Goal: Task Accomplishment & Management: Complete application form

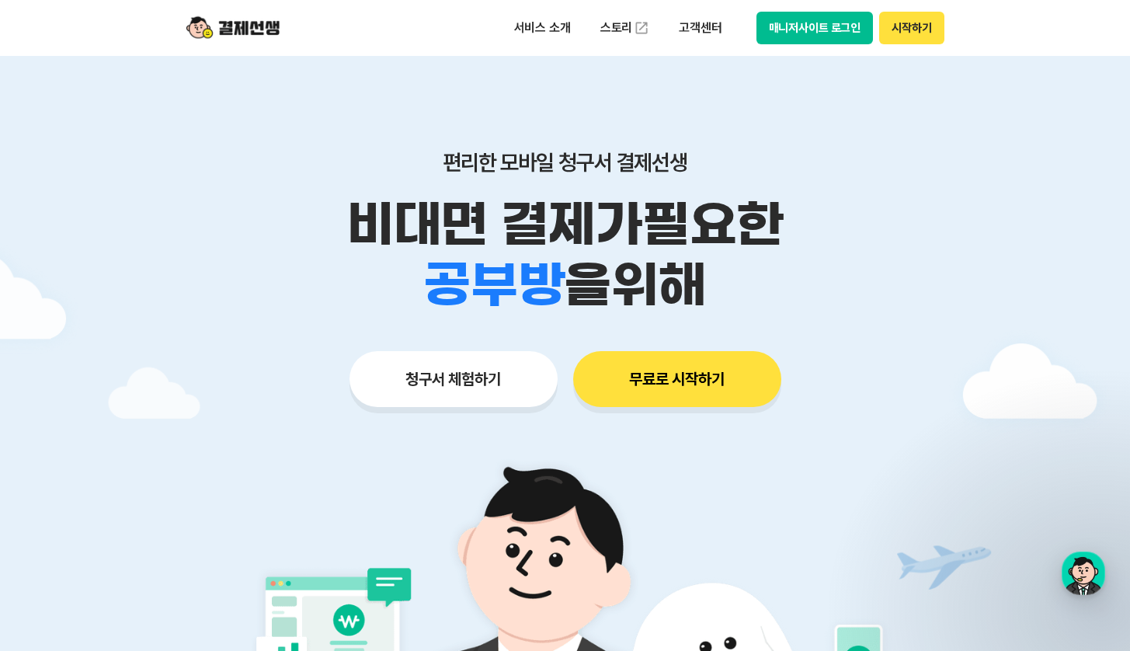
click at [844, 31] on button "매니저사이트 로그인" at bounding box center [814, 28] width 117 height 33
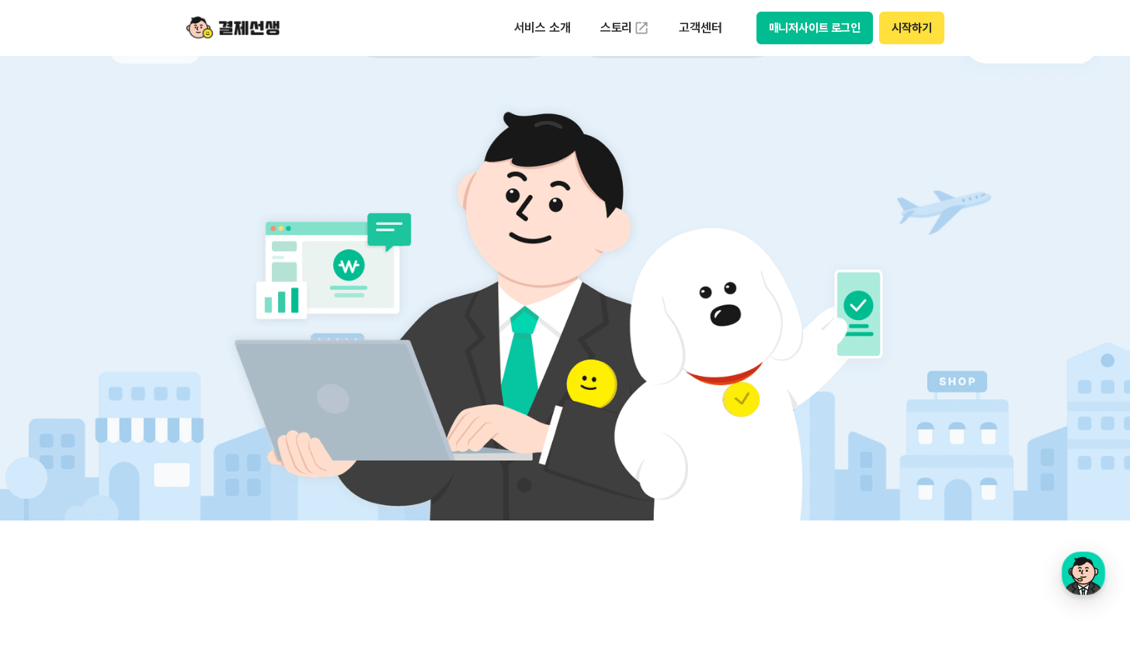
scroll to position [284, 0]
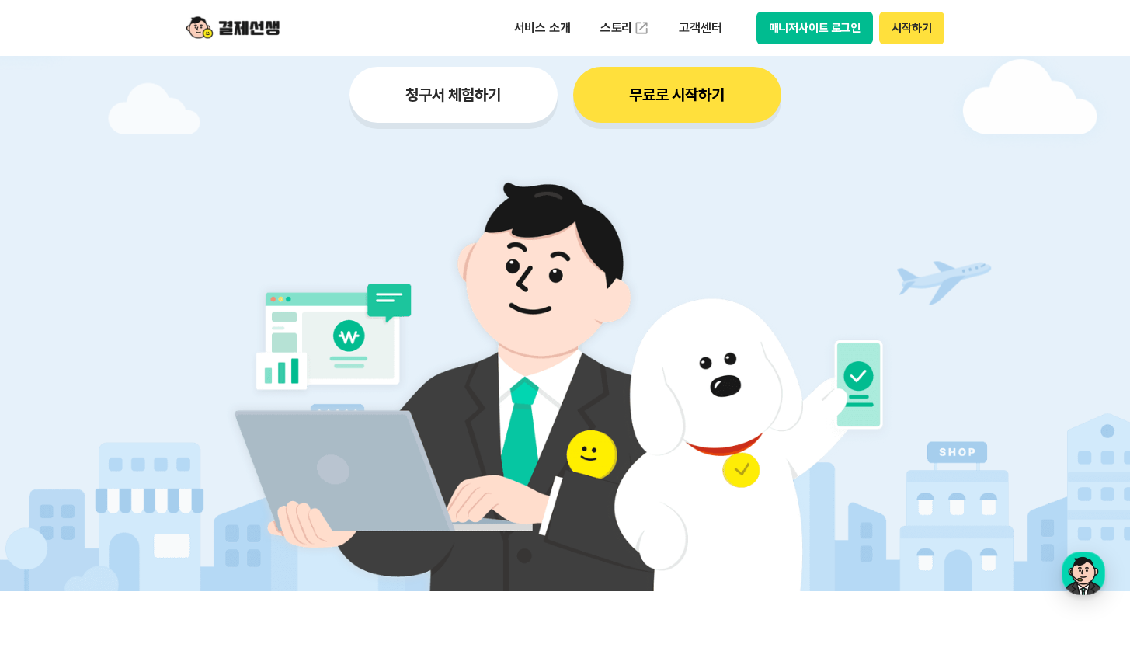
click at [482, 83] on button "청구서 체험하기" at bounding box center [453, 95] width 208 height 56
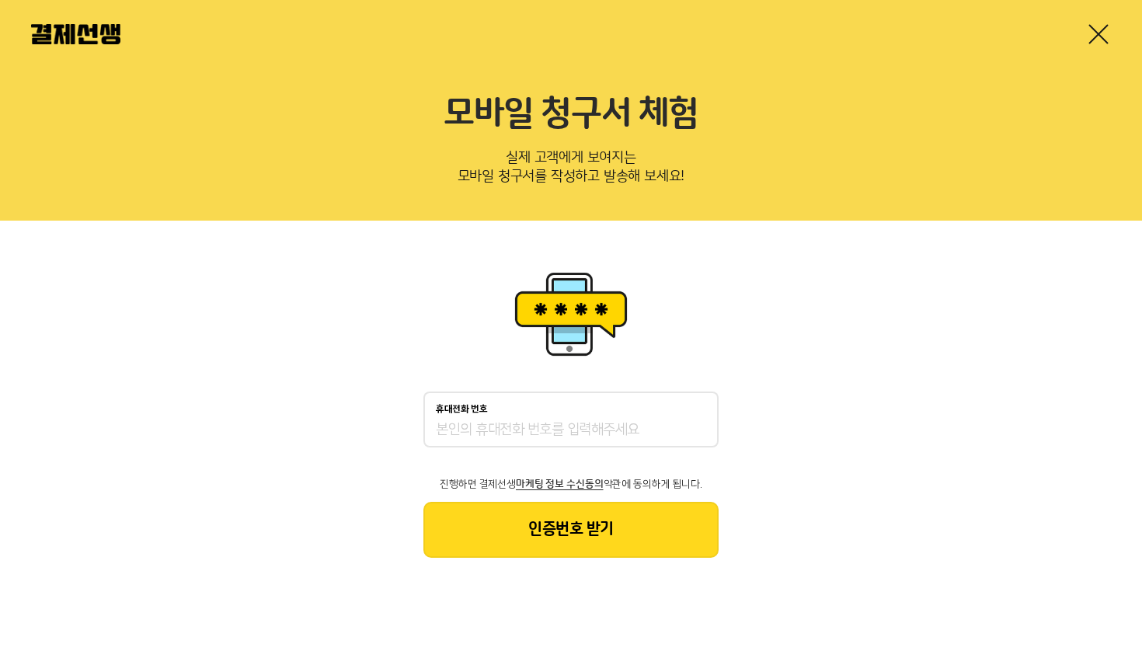
click at [489, 429] on input "휴대전화 번호" at bounding box center [571, 430] width 270 height 19
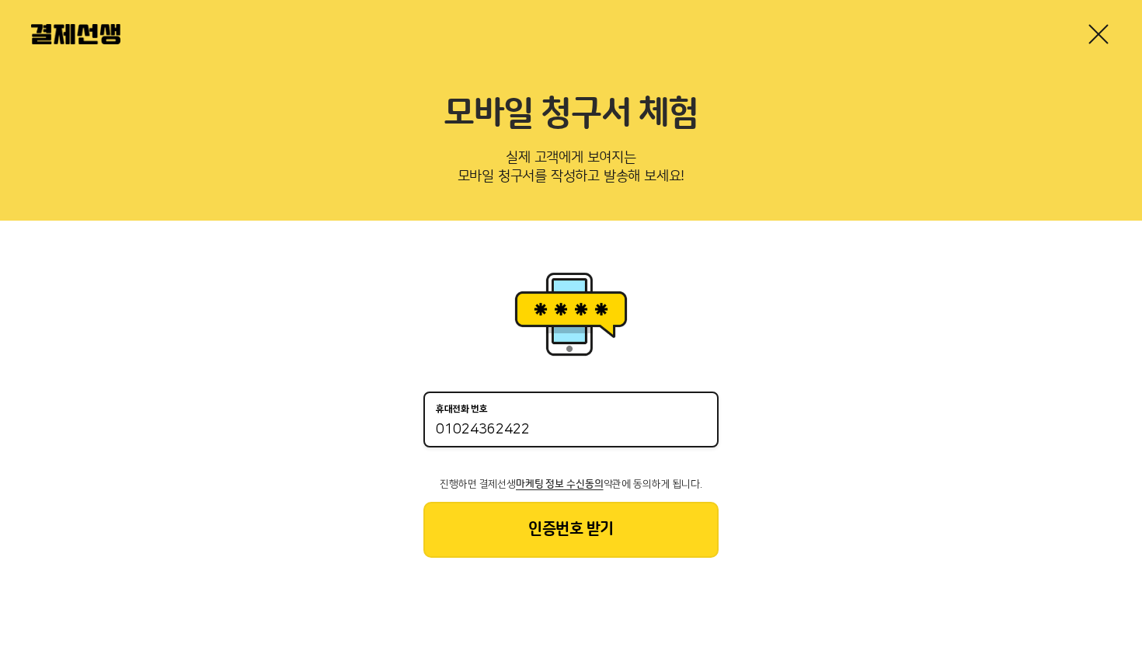
type input "01024362422"
click at [485, 516] on button "인증번호 받기" at bounding box center [570, 530] width 295 height 56
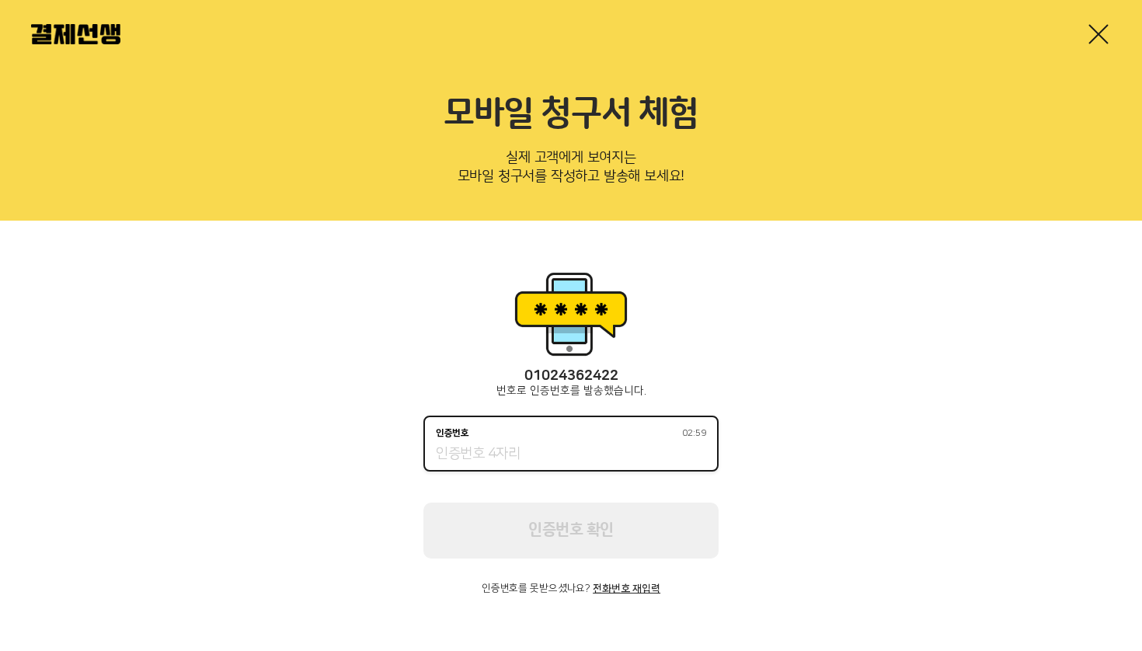
click at [489, 457] on input "인증번호 02:59" at bounding box center [571, 454] width 270 height 19
click at [518, 452] on input "인증번호 02:51" at bounding box center [571, 454] width 270 height 19
click at [486, 447] on input "인증번호 02:46" at bounding box center [571, 454] width 270 height 19
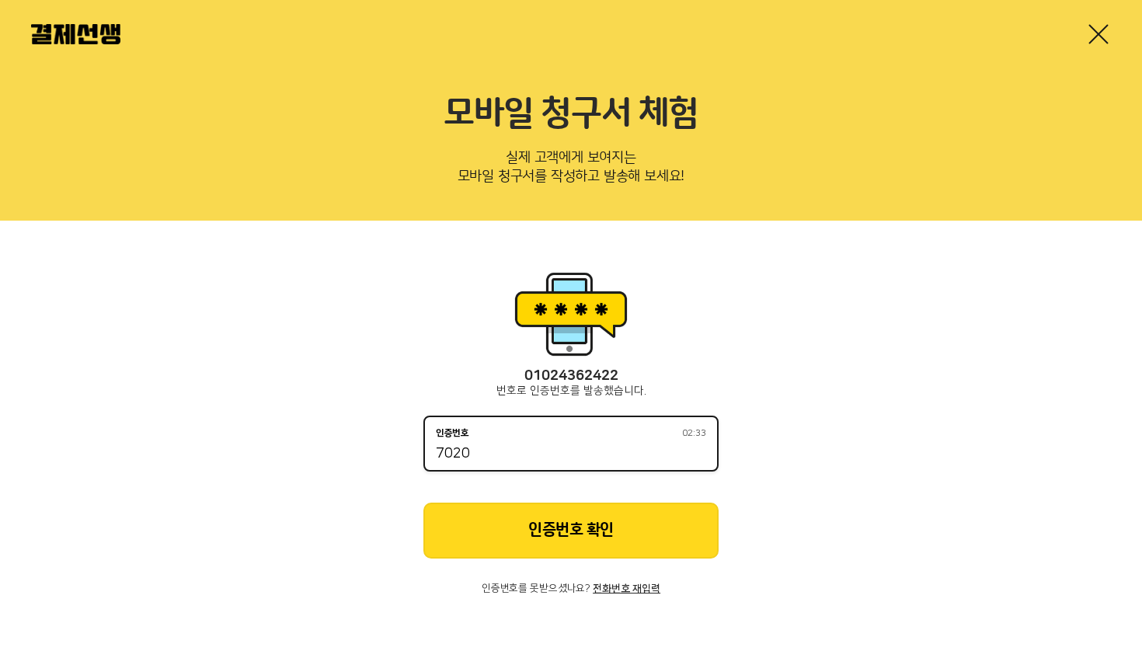
type input "7020"
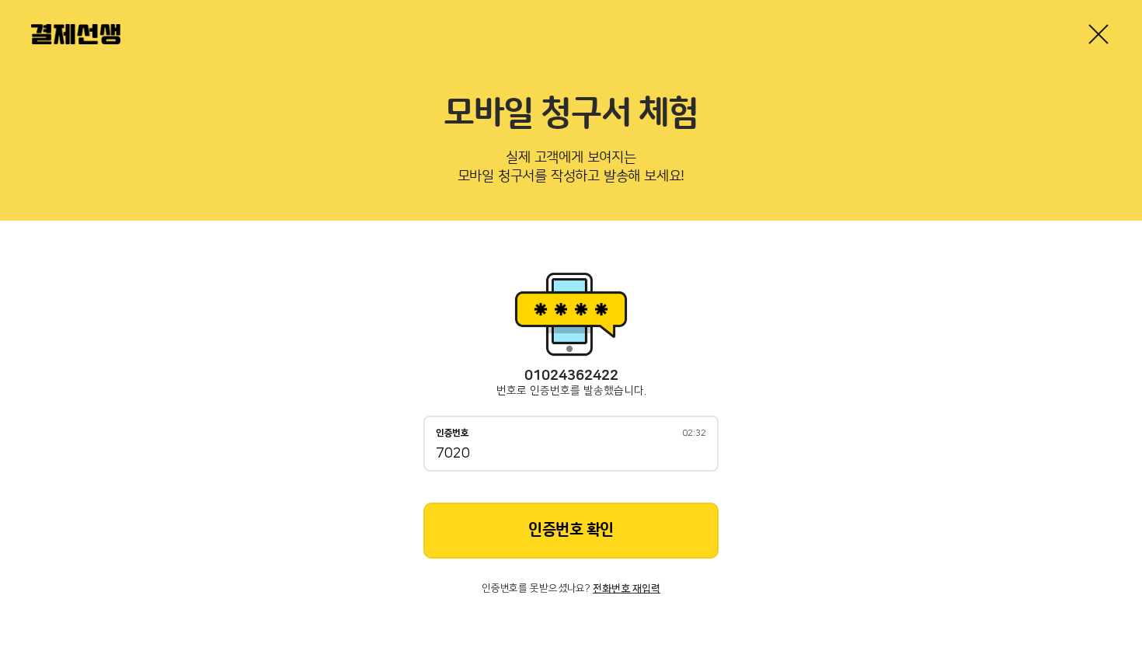
click at [520, 559] on div "[PHONE_NUMBER] 번호로 인증번호를 발송했습니다. 인증번호 02:32 7020 인증번호 확인 인증번호를 못받으셨나요? 전화번호 재입력" at bounding box center [570, 481] width 295 height 226
click at [526, 546] on button "인증번호 확인" at bounding box center [570, 530] width 295 height 56
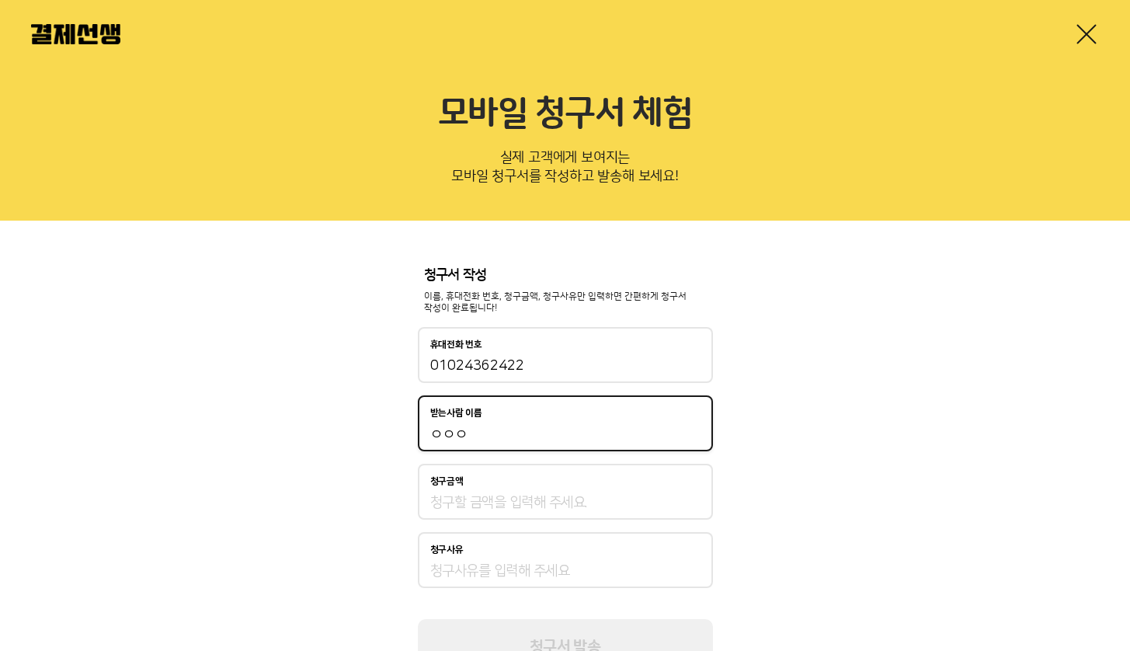
type input "ㅇㅇㅇ"
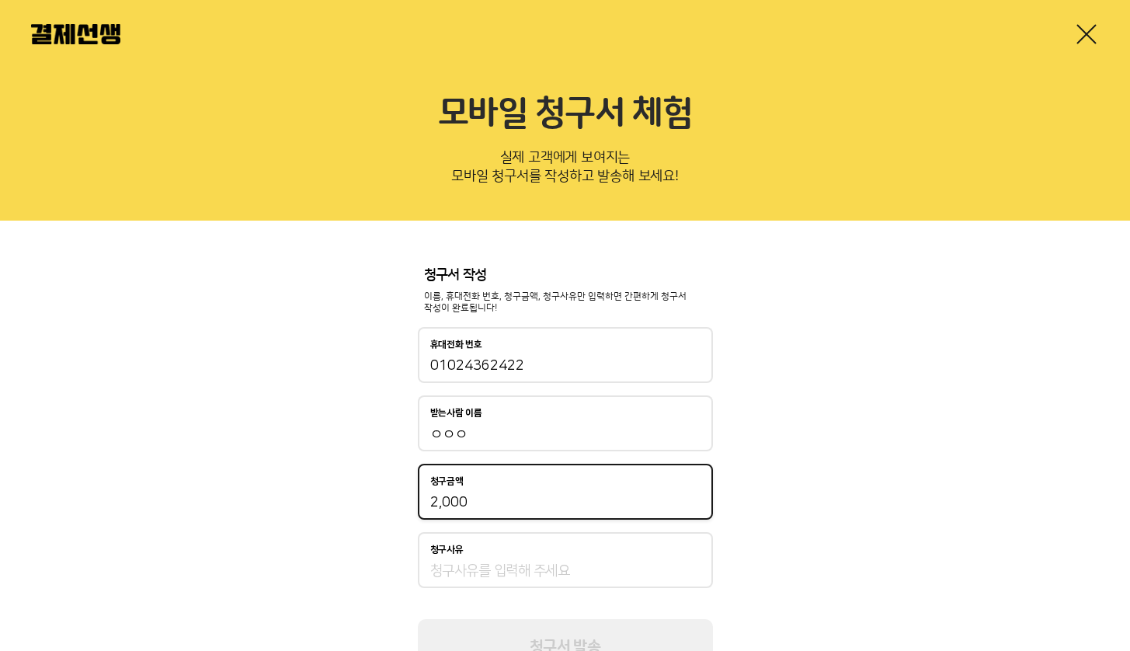
type input "20,000"
click at [471, 557] on div "청구사유" at bounding box center [565, 560] width 295 height 56
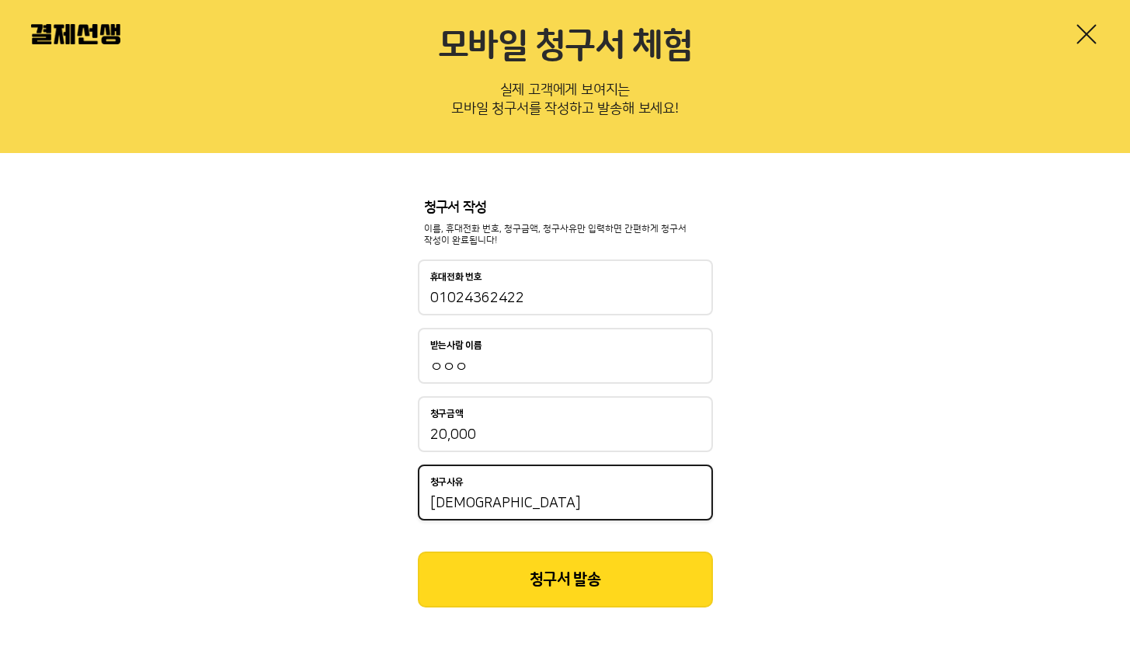
scroll to position [67, 0]
type input "[DEMOGRAPHIC_DATA]"
click at [570, 583] on button "청구서 발송" at bounding box center [565, 580] width 295 height 56
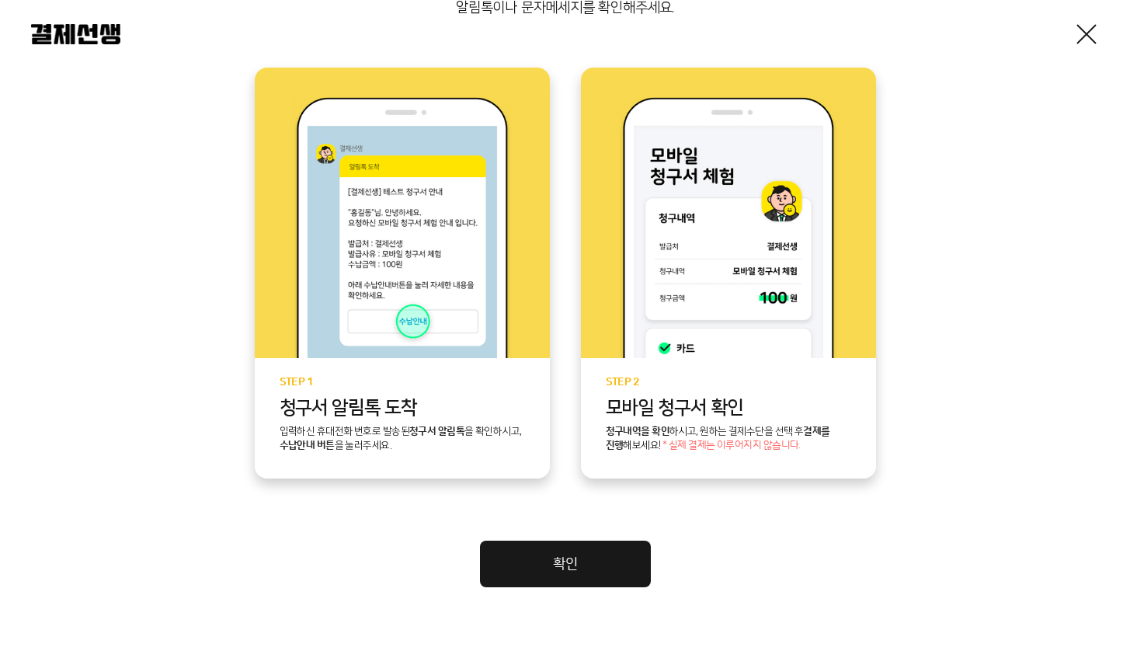
scroll to position [322, 0]
